Goal: Information Seeking & Learning: Learn about a topic

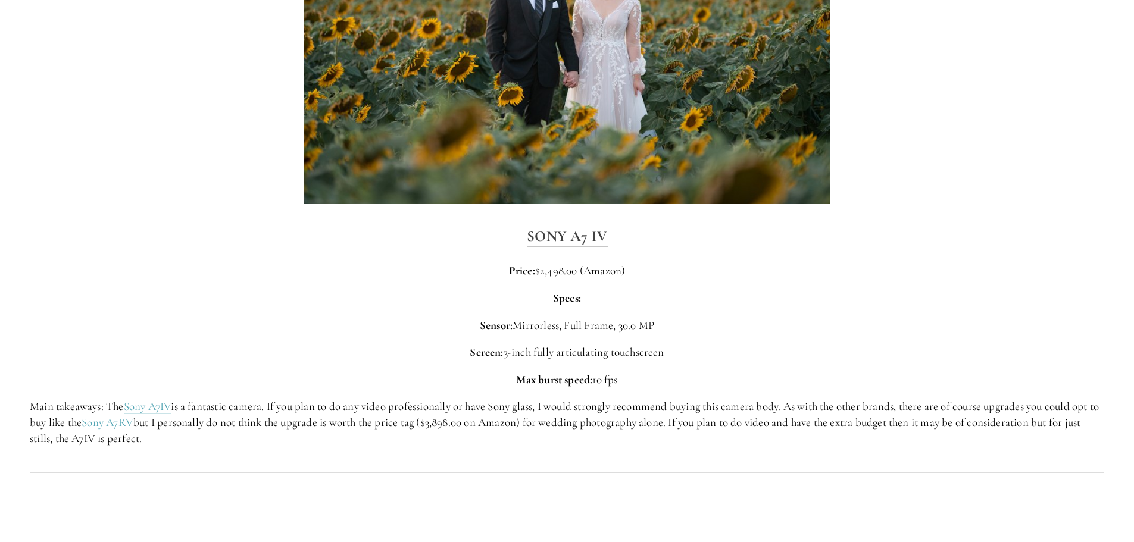
scroll to position [2500, 0]
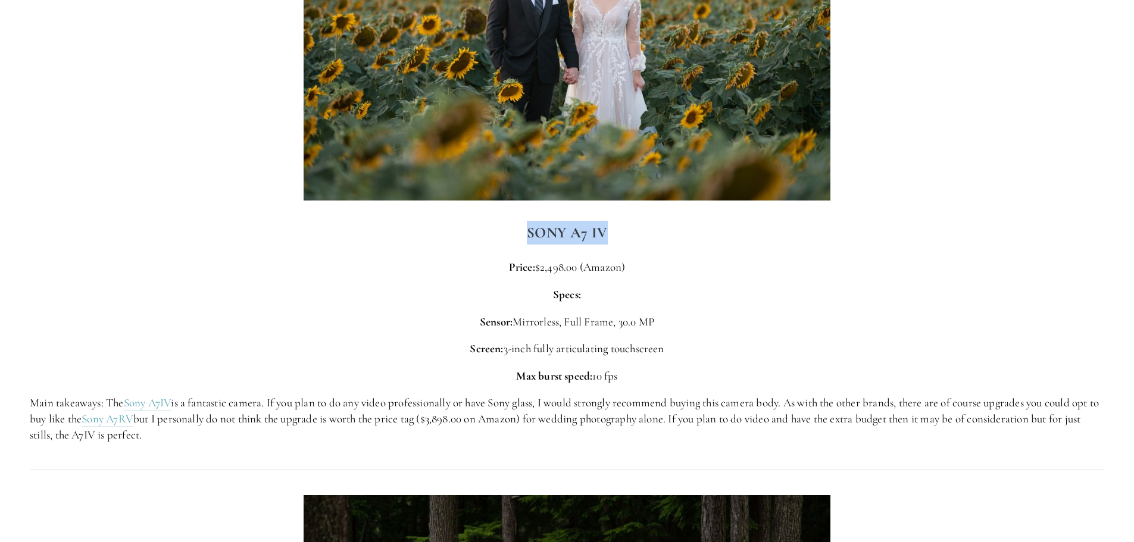
drag, startPoint x: 521, startPoint y: 230, endPoint x: 620, endPoint y: 238, distance: 99.1
click at [620, 238] on h3 "Sony A7 IV" at bounding box center [567, 233] width 1074 height 24
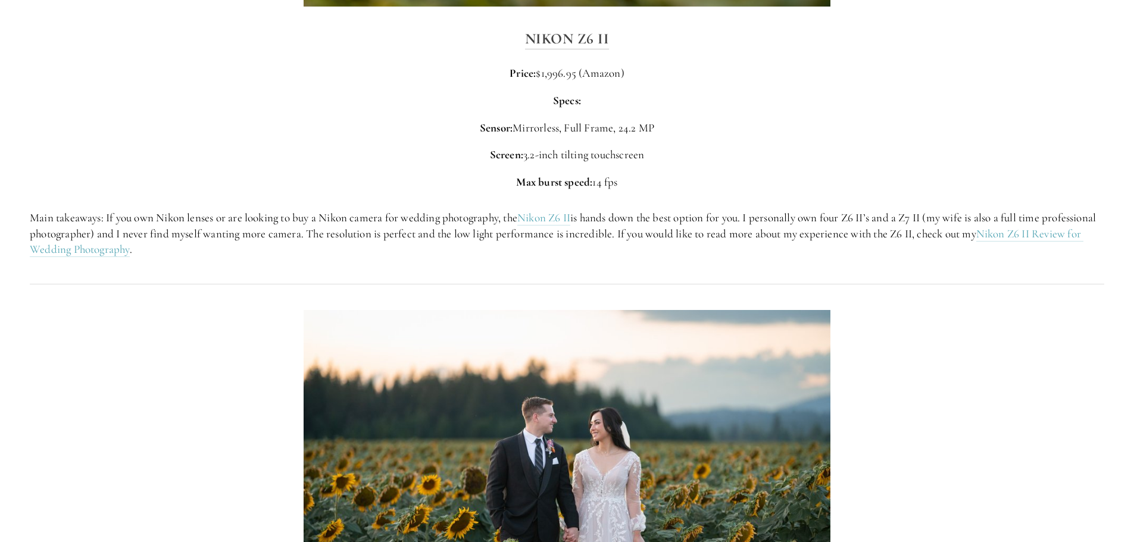
scroll to position [2024, 0]
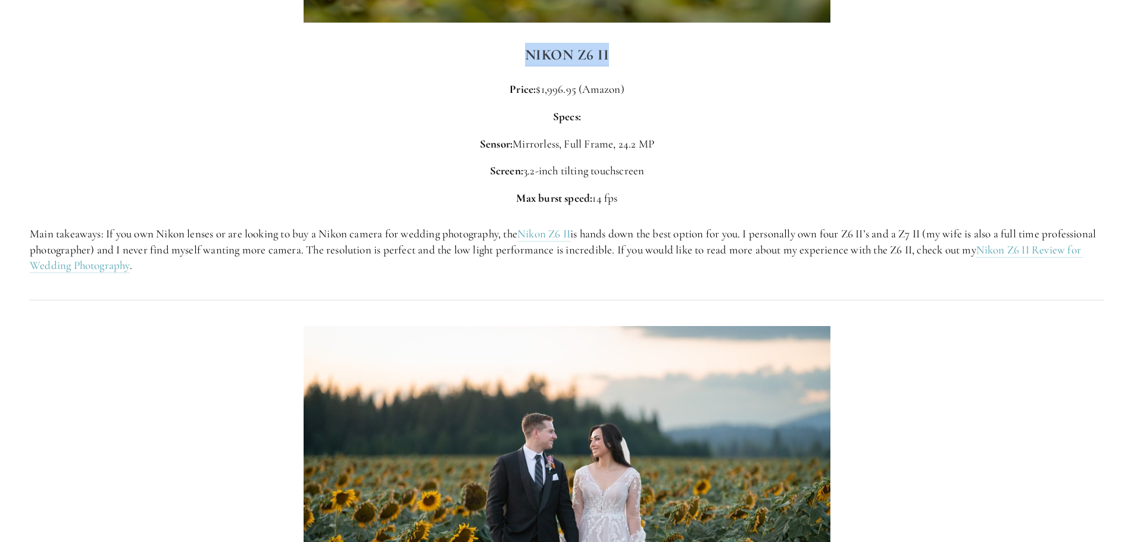
drag, startPoint x: 552, startPoint y: 48, endPoint x: 613, endPoint y: 58, distance: 62.0
click at [613, 58] on h3 "Nikon Z6 II" at bounding box center [567, 55] width 1074 height 24
copy strong "Nikon Z6 II"
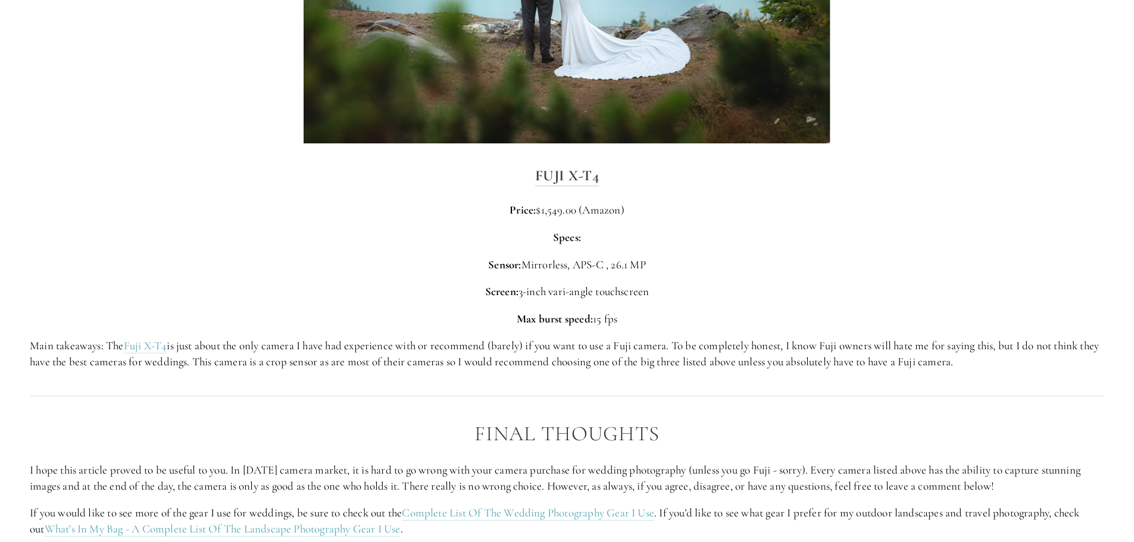
scroll to position [3869, 0]
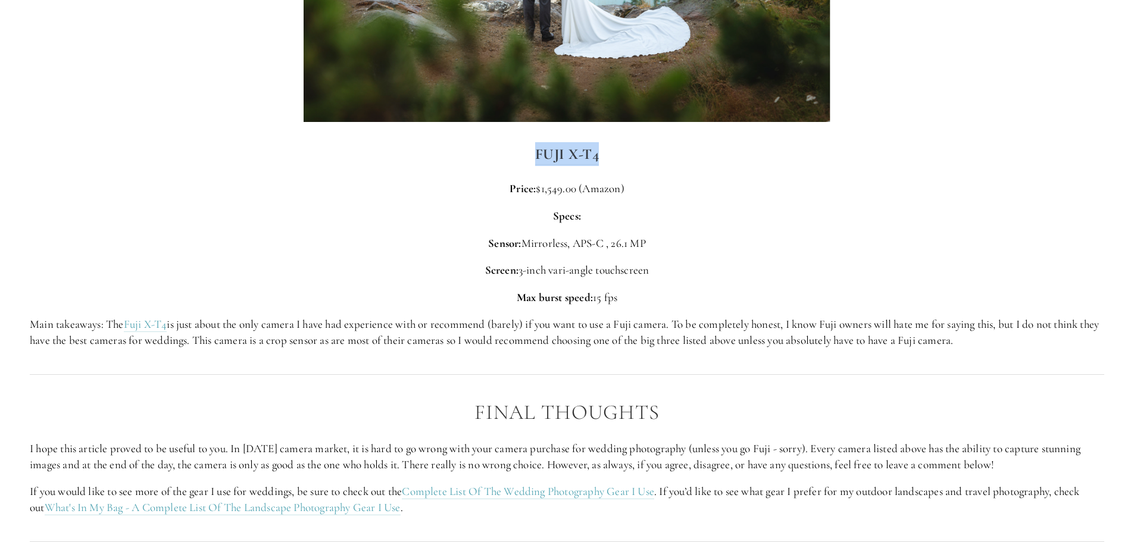
drag, startPoint x: 601, startPoint y: 158, endPoint x: 514, endPoint y: 164, distance: 87.7
click at [514, 164] on h3 "Fuji X-T4" at bounding box center [567, 154] width 1074 height 24
copy strong "Fuji X-T4"
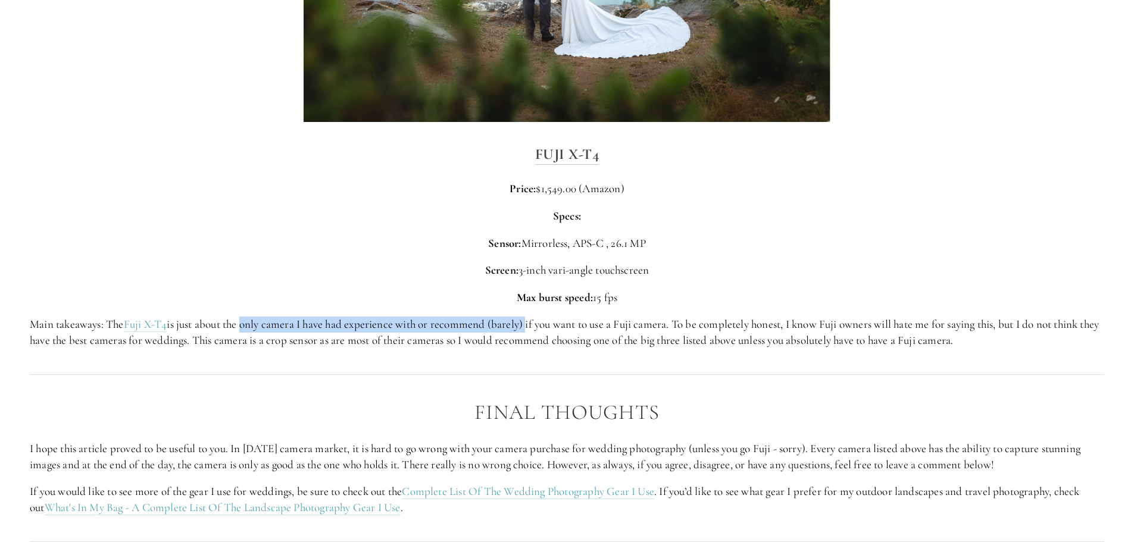
drag, startPoint x: 244, startPoint y: 324, endPoint x: 532, endPoint y: 324, distance: 288.1
click at [532, 324] on p "Main takeaways: The Fuji X-T4 is just about the only camera I have had experien…" at bounding box center [567, 333] width 1074 height 32
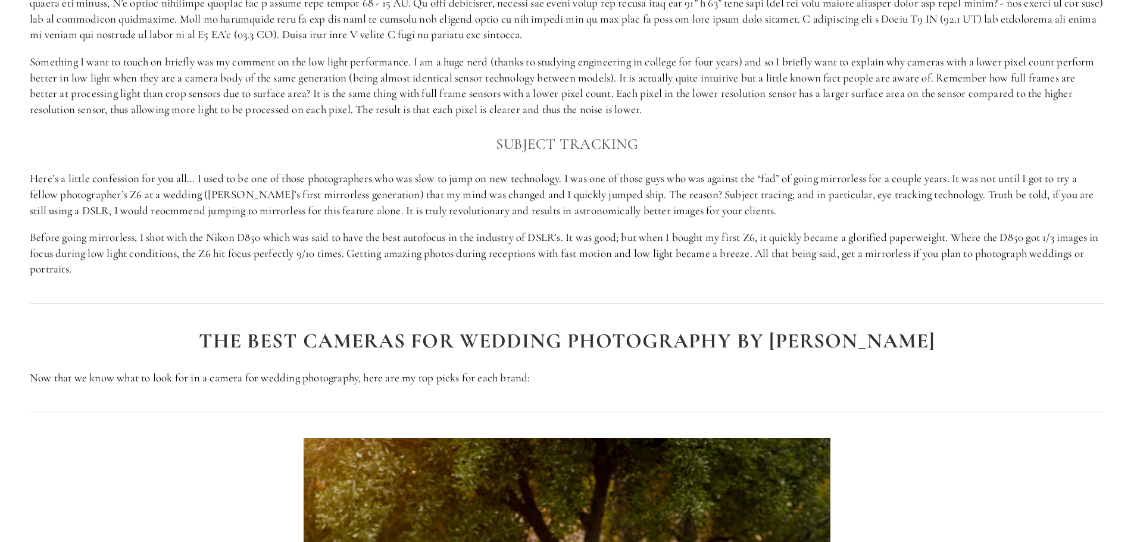
scroll to position [1071, 0]
